Goal: Find specific page/section: Locate a particular part of the current website

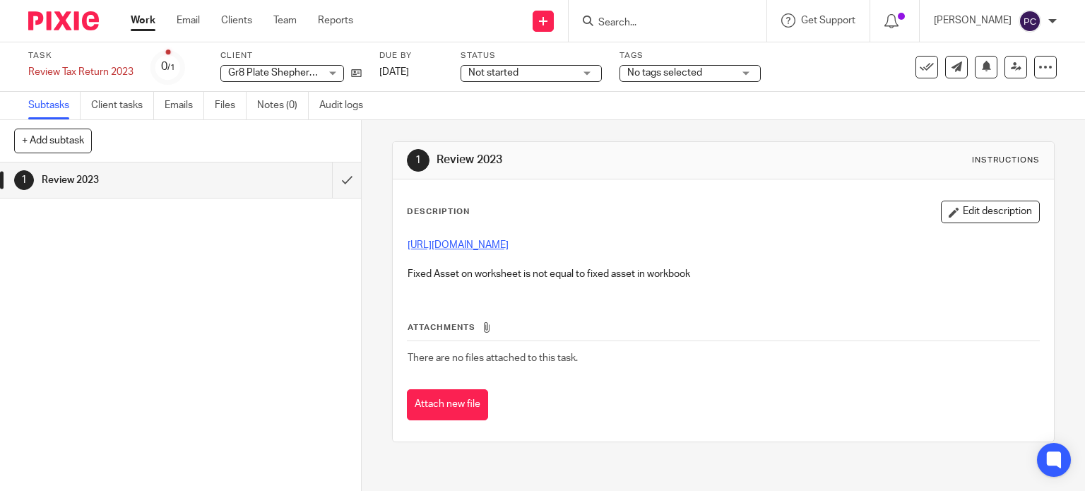
click at [420, 245] on link "https://3.basecamp.com/5341776/buckets/27480867/vaults/8742658494" at bounding box center [458, 245] width 101 height 10
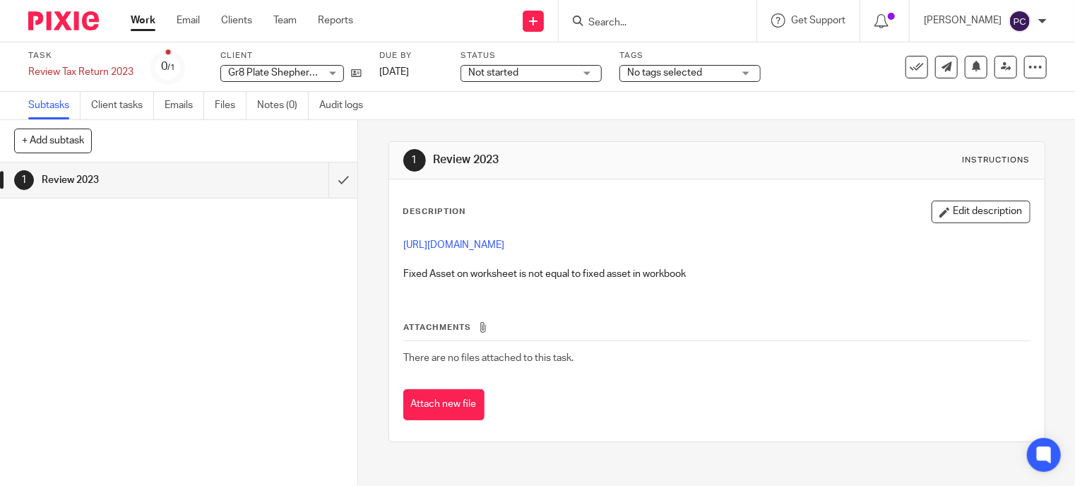
click at [505, 246] on link "https://3.basecamp.com/5341776/buckets/27480867/vaults/8742658494" at bounding box center [454, 245] width 101 height 10
